Goal: Navigation & Orientation: Find specific page/section

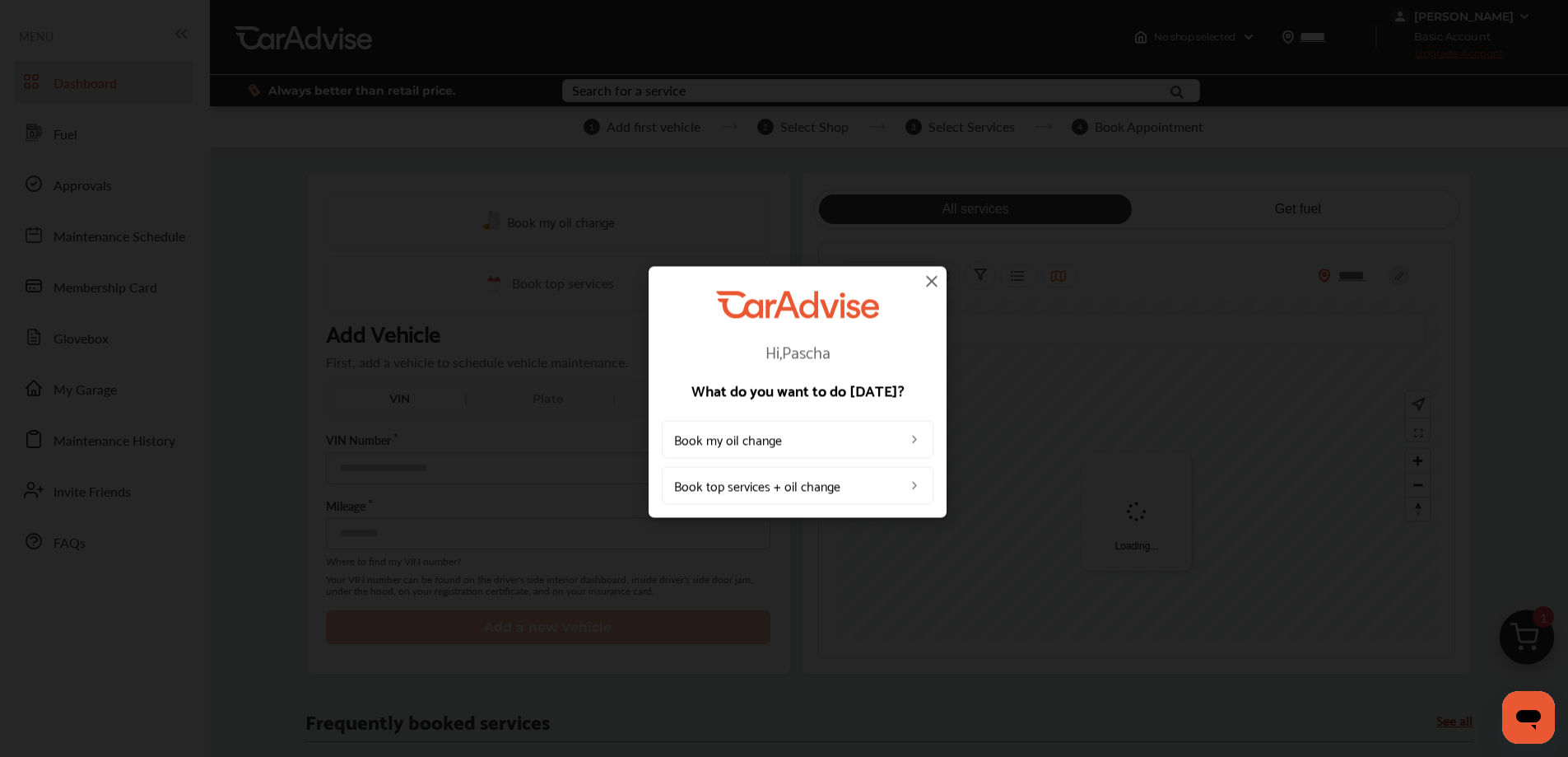
click at [932, 279] on img at bounding box center [932, 281] width 20 height 20
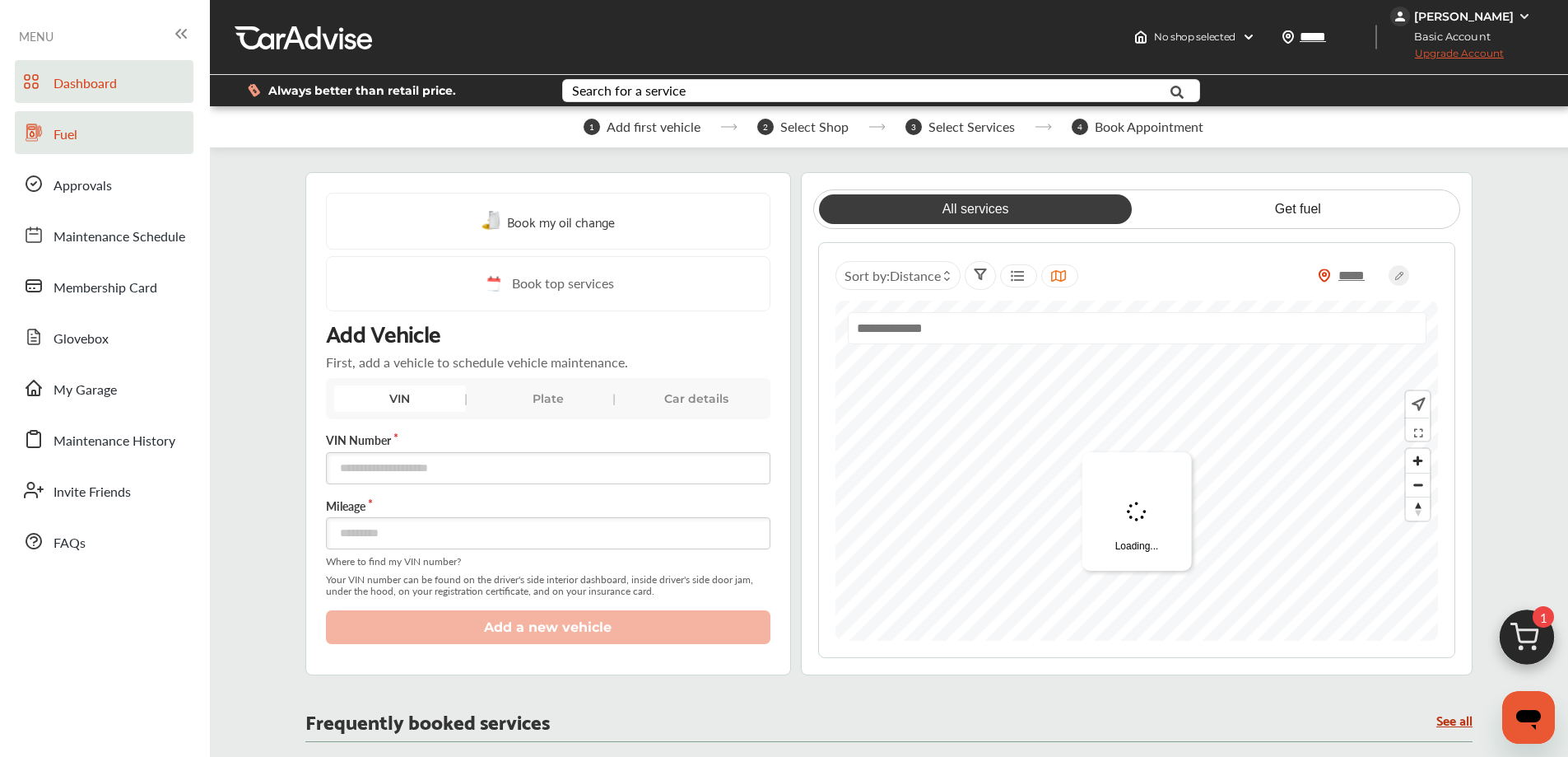
click at [109, 131] on link "Fuel" at bounding box center [104, 132] width 179 height 43
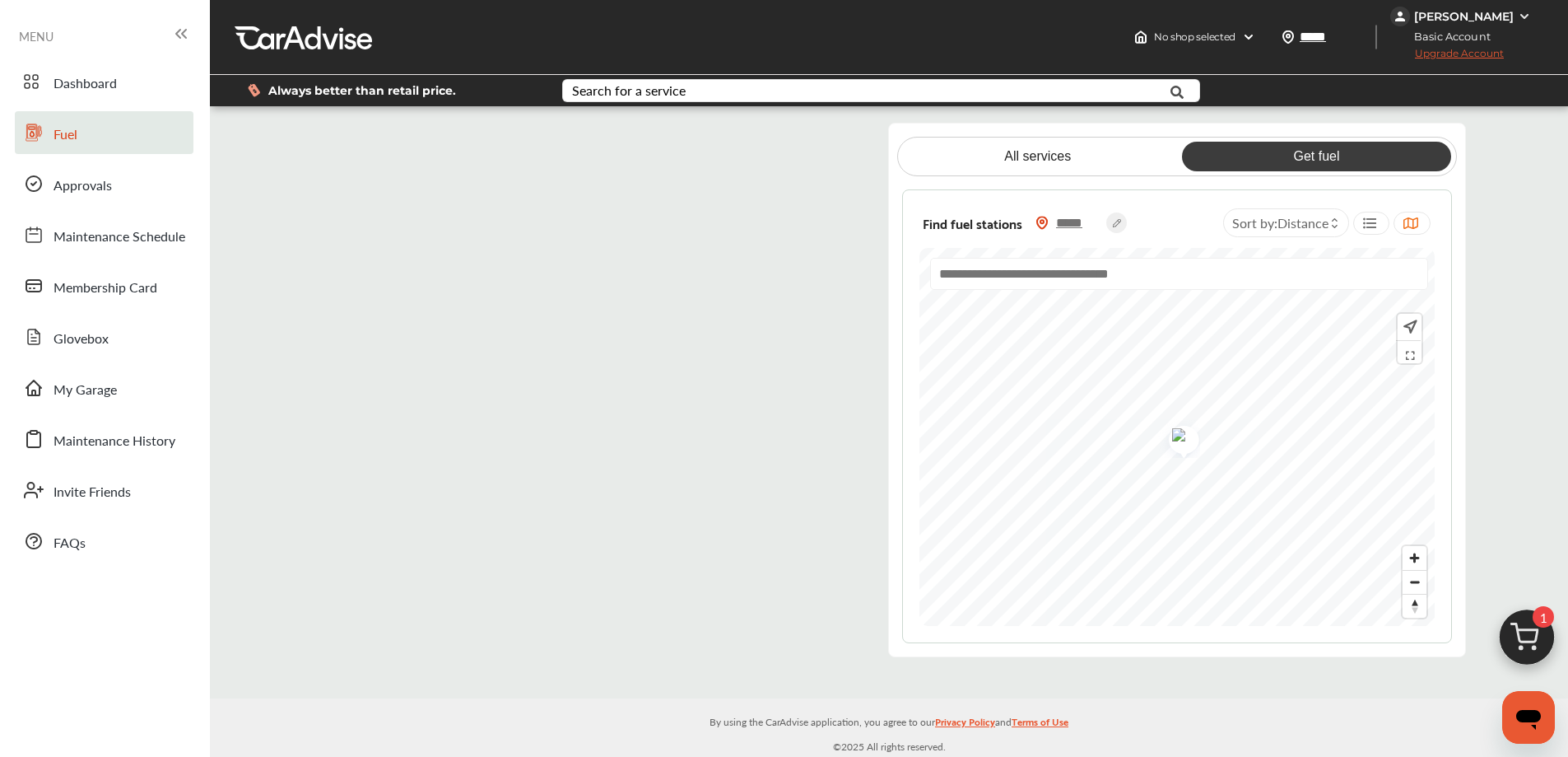
click at [795, 145] on flutter-view at bounding box center [587, 389] width 551 height 534
click at [520, 302] on flutter-view at bounding box center [587, 389] width 551 height 534
click at [81, 182] on span "Approvals" at bounding box center [83, 186] width 59 height 22
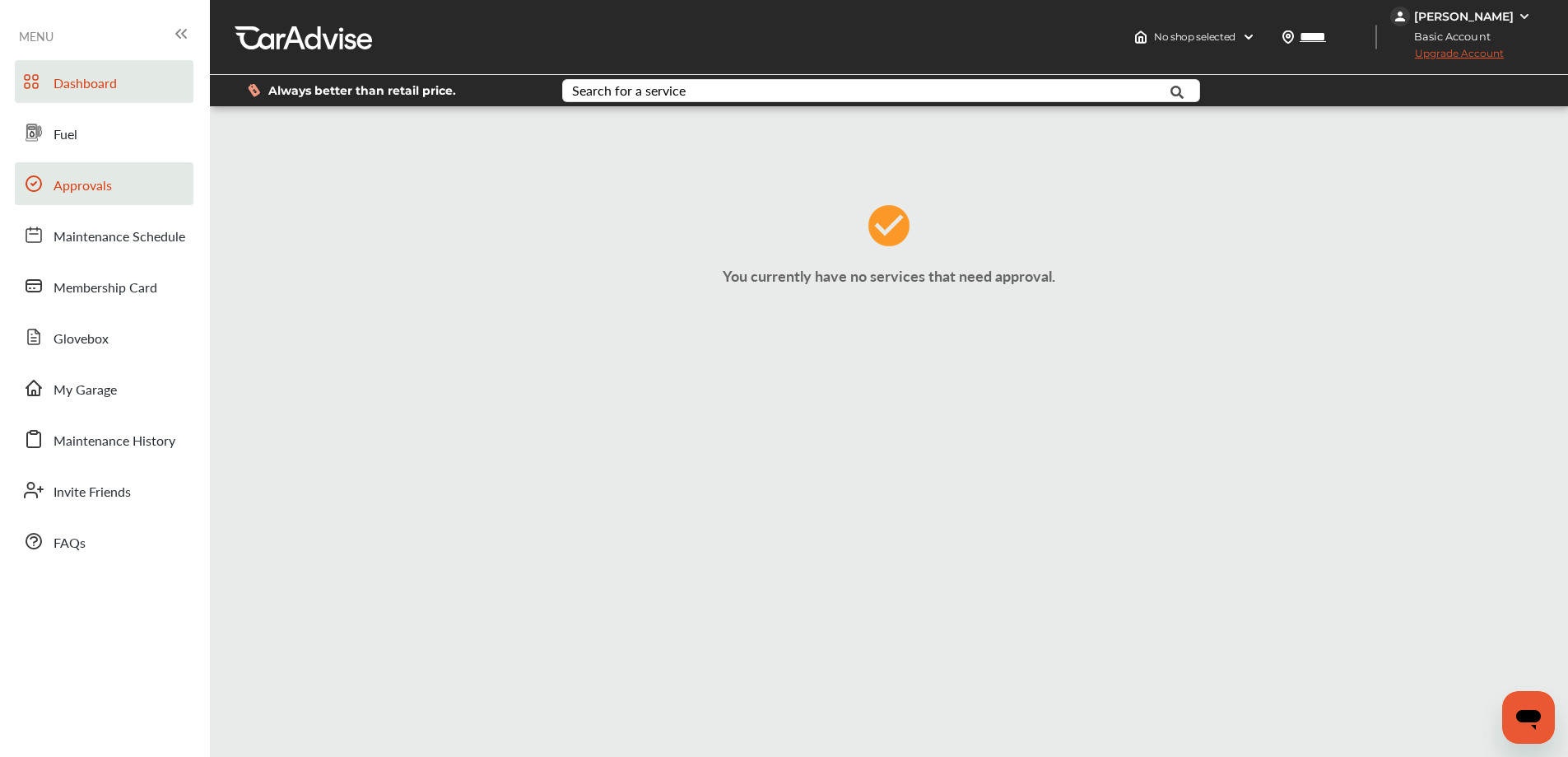
click at [67, 77] on span "Dashboard" at bounding box center [85, 84] width 63 height 22
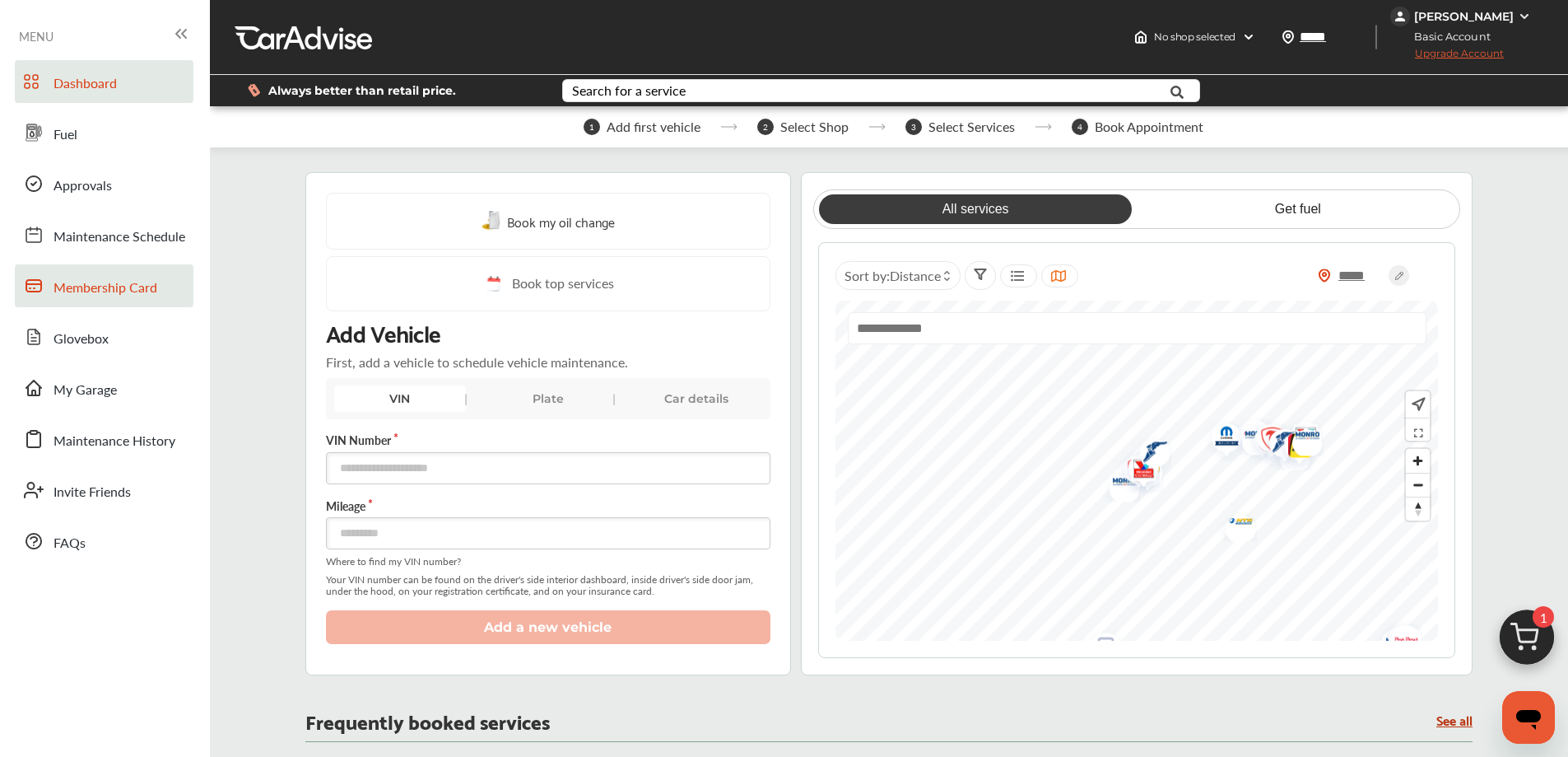
click at [74, 288] on span "Membership Card" at bounding box center [106, 288] width 104 height 22
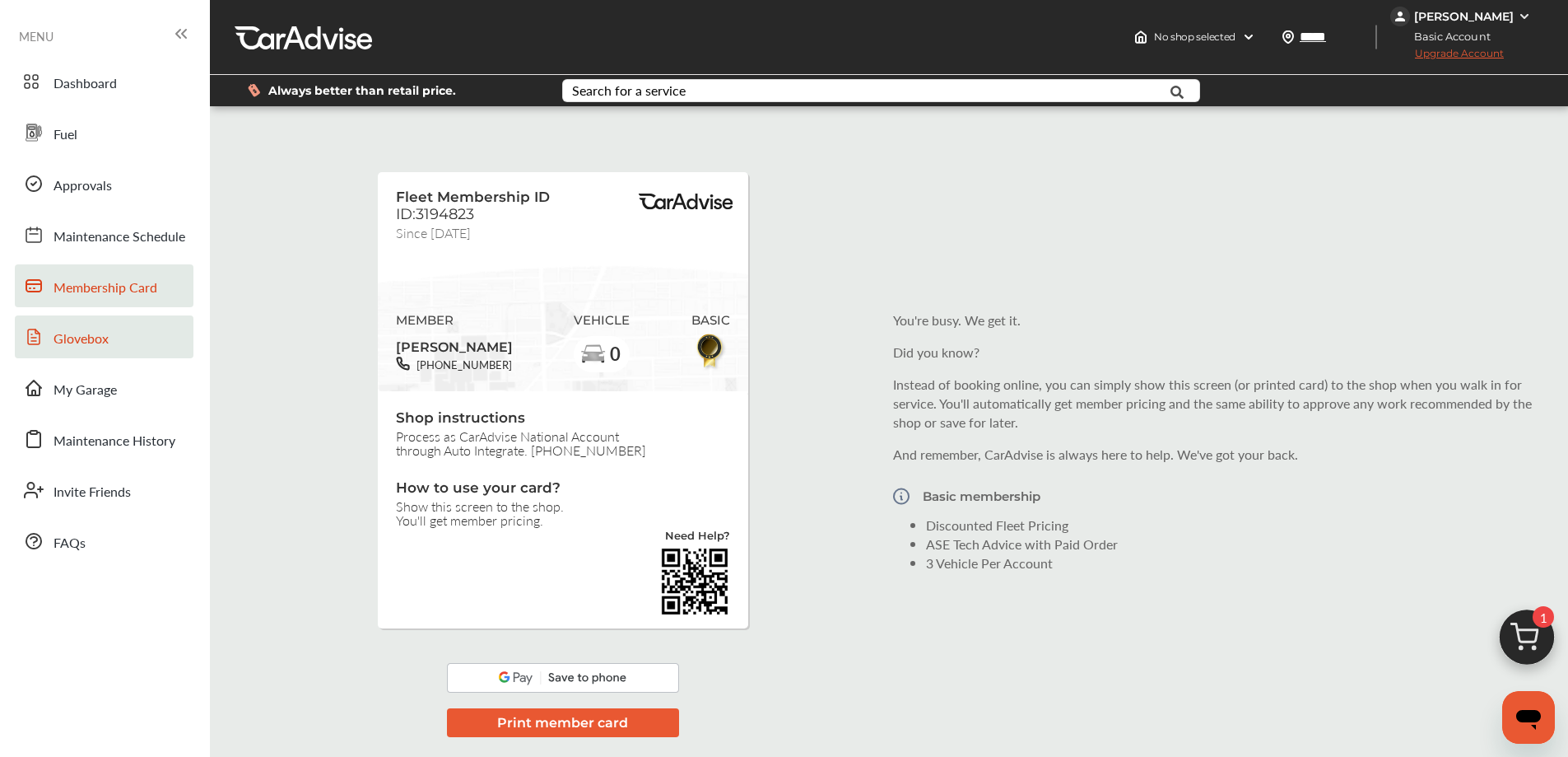
click at [79, 350] on link "Glovebox" at bounding box center [104, 336] width 179 height 43
